Goal: Task Accomplishment & Management: Use online tool/utility

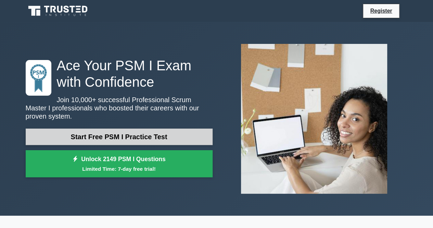
click at [131, 131] on link "Start Free PSM I Practice Test" at bounding box center [119, 136] width 187 height 16
